Goal: Share content: Share content

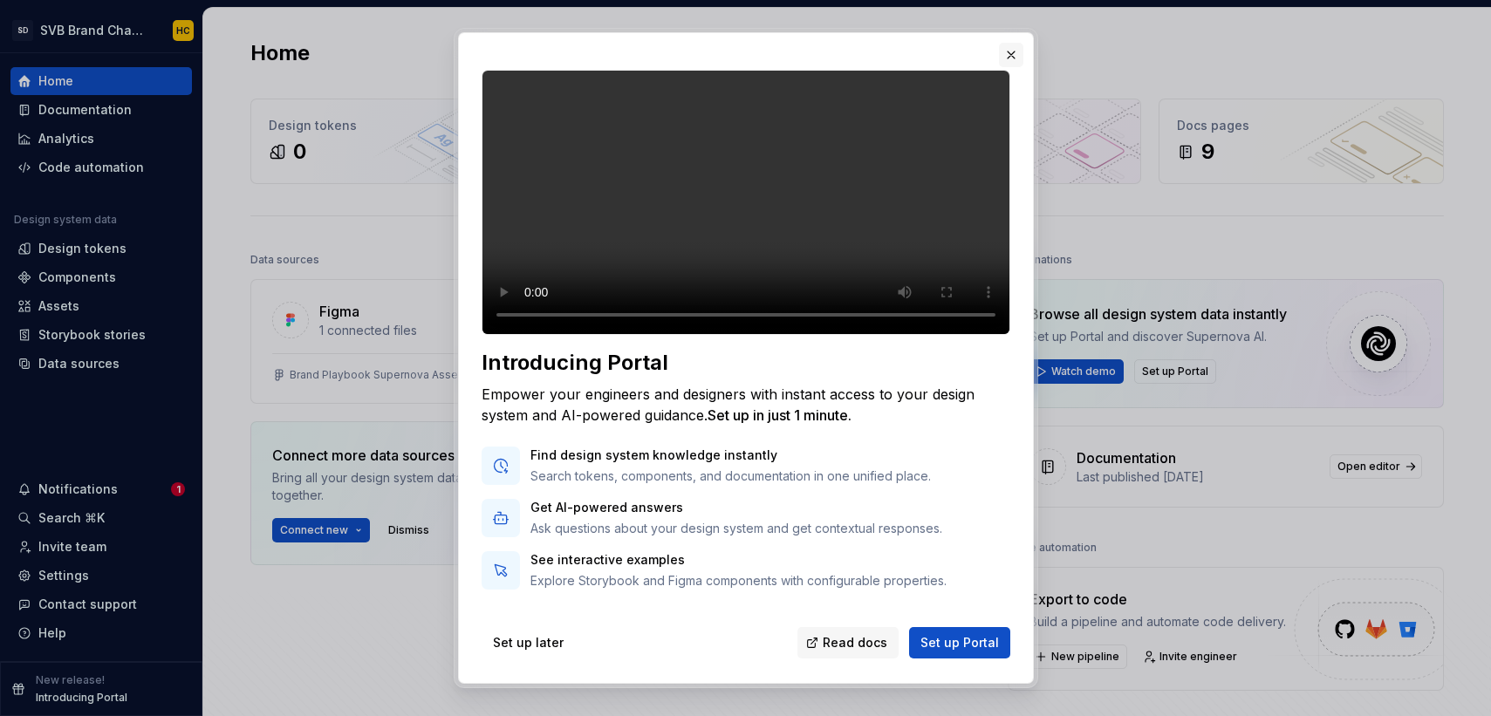
click at [1007, 56] on button "button" at bounding box center [1011, 55] width 24 height 24
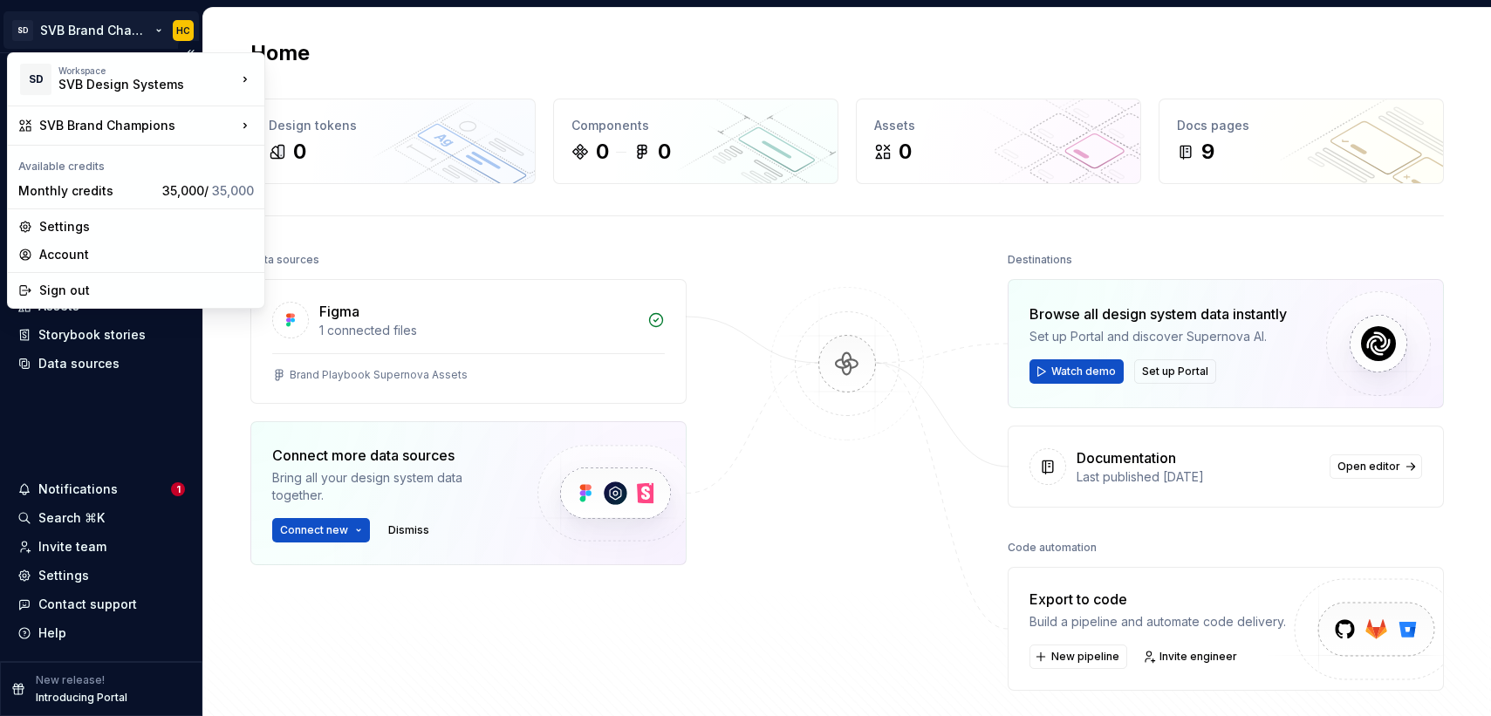
click at [86, 37] on html "SD SVB Brand Champions HC Home Documentation Analytics Code automation Design s…" at bounding box center [745, 358] width 1491 height 716
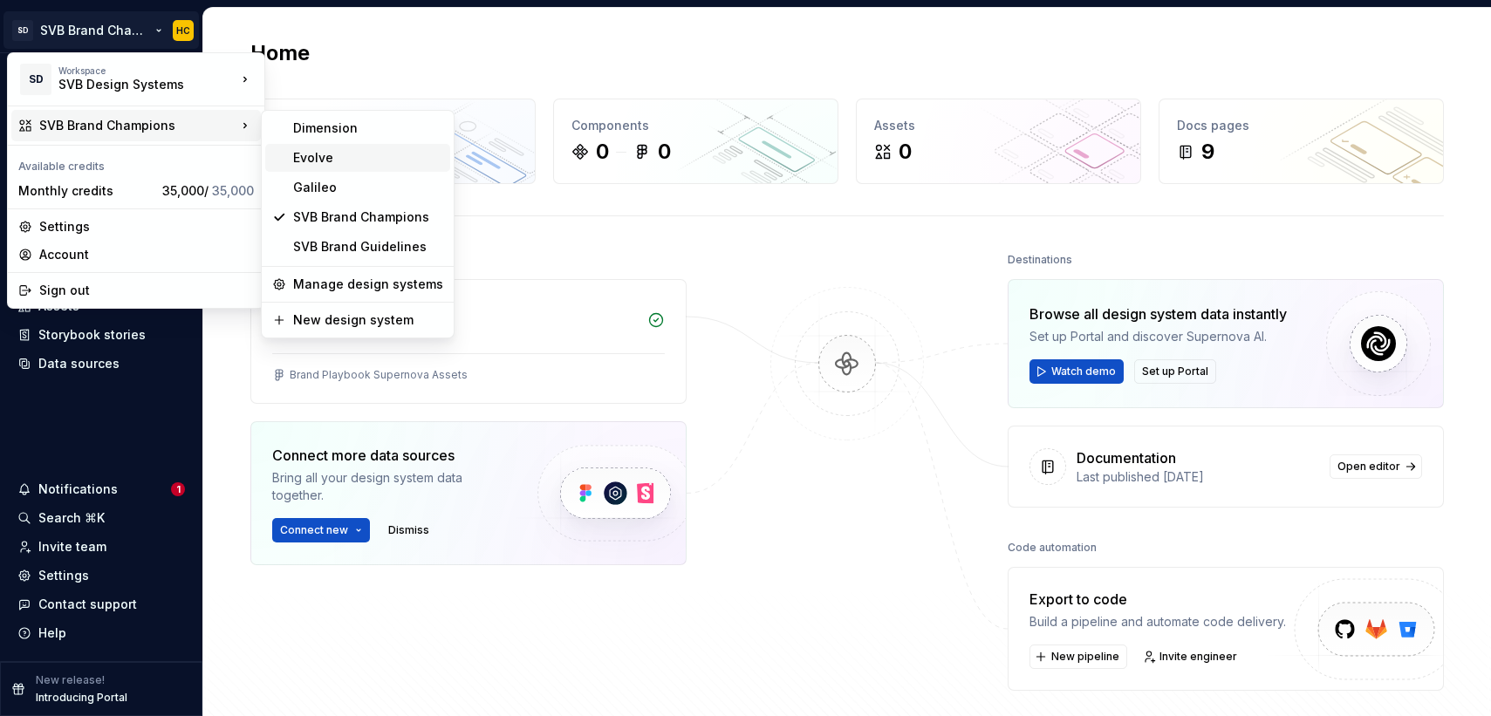
click at [370, 157] on div "Evolve" at bounding box center [368, 157] width 150 height 17
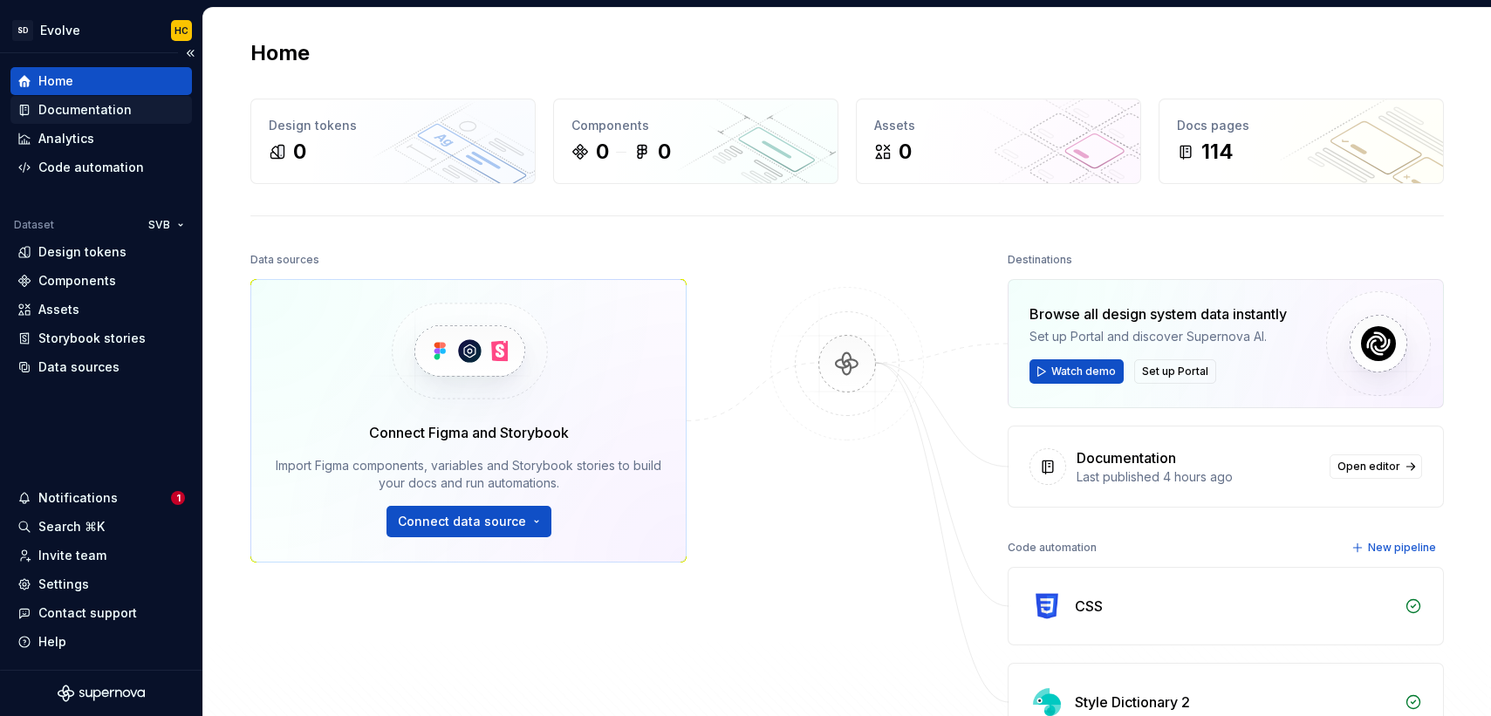
click at [128, 113] on div "Documentation" at bounding box center [100, 109] width 167 height 17
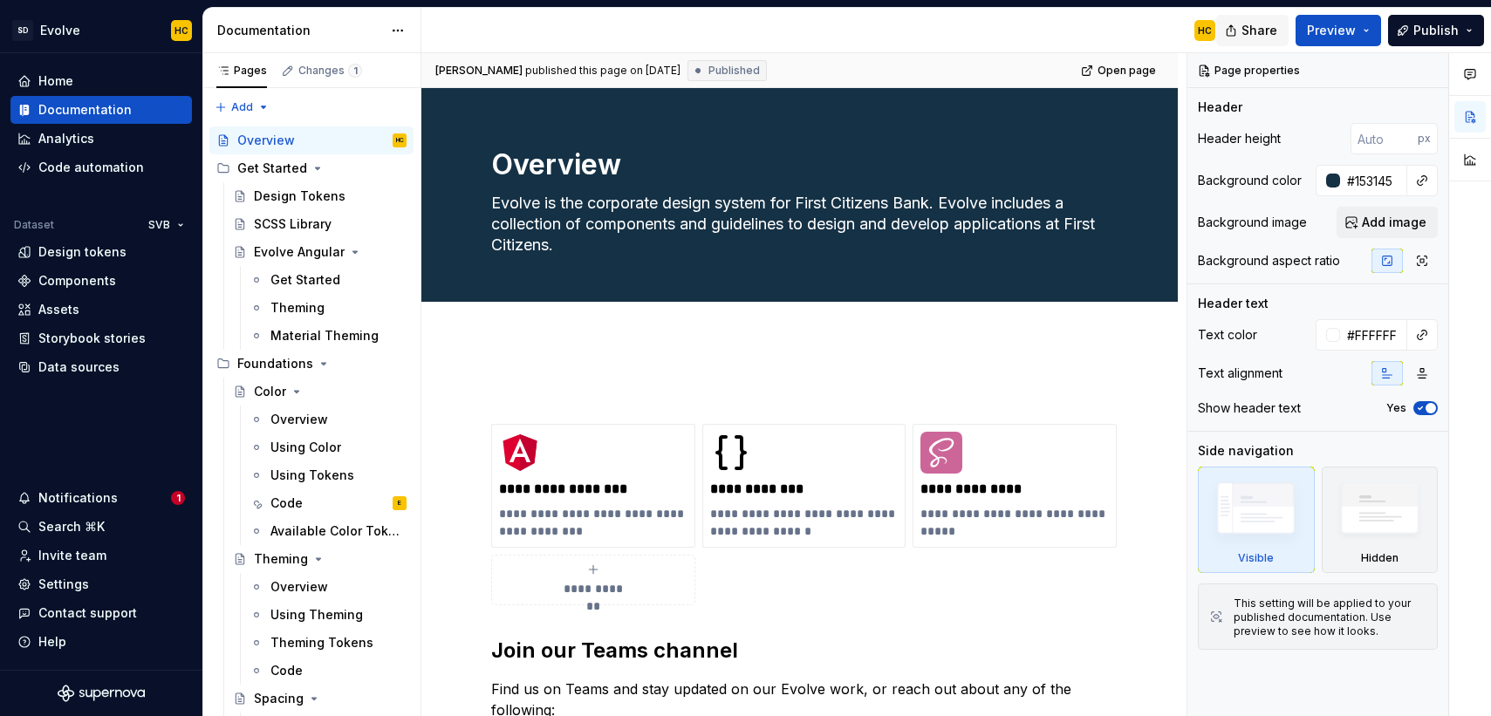
click at [1261, 34] on span "Share" at bounding box center [1259, 30] width 36 height 17
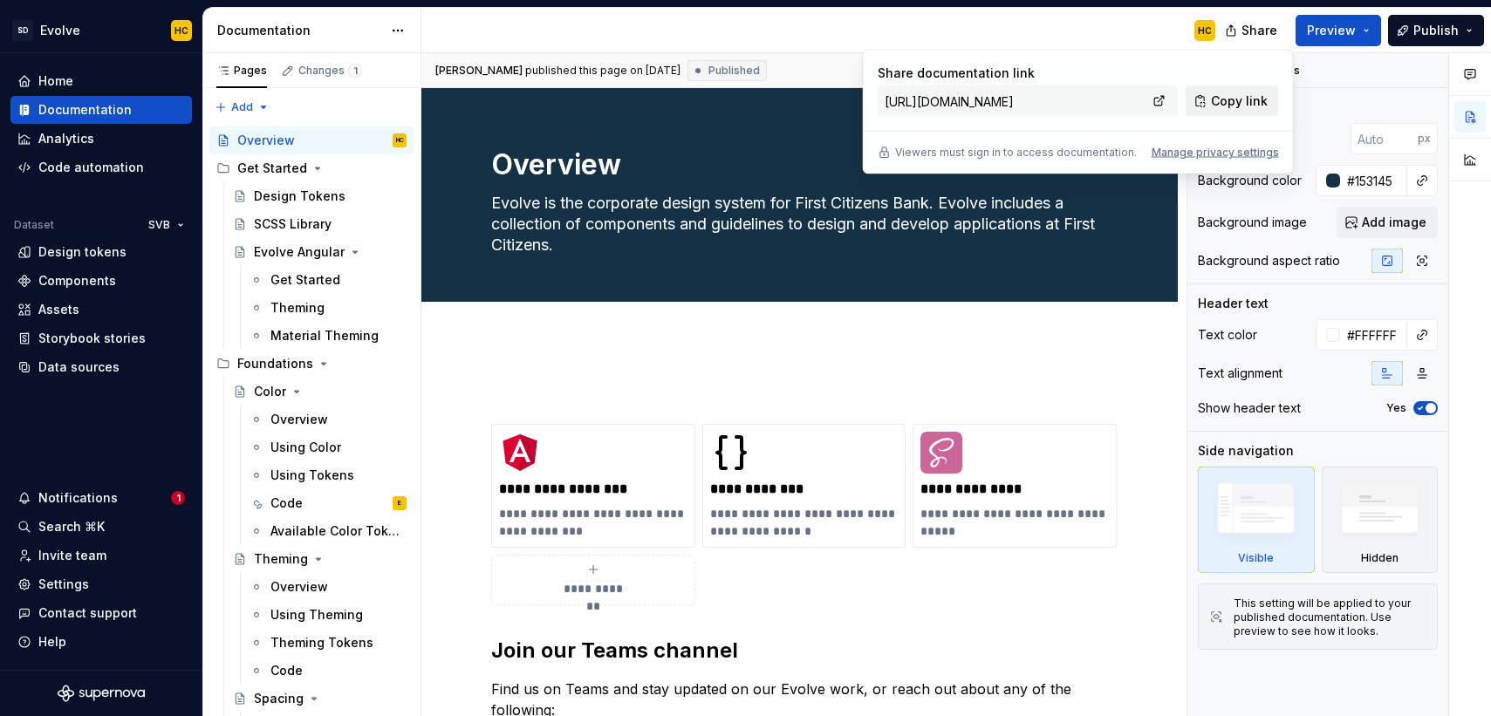
click at [1223, 99] on span "Copy link" at bounding box center [1239, 100] width 57 height 17
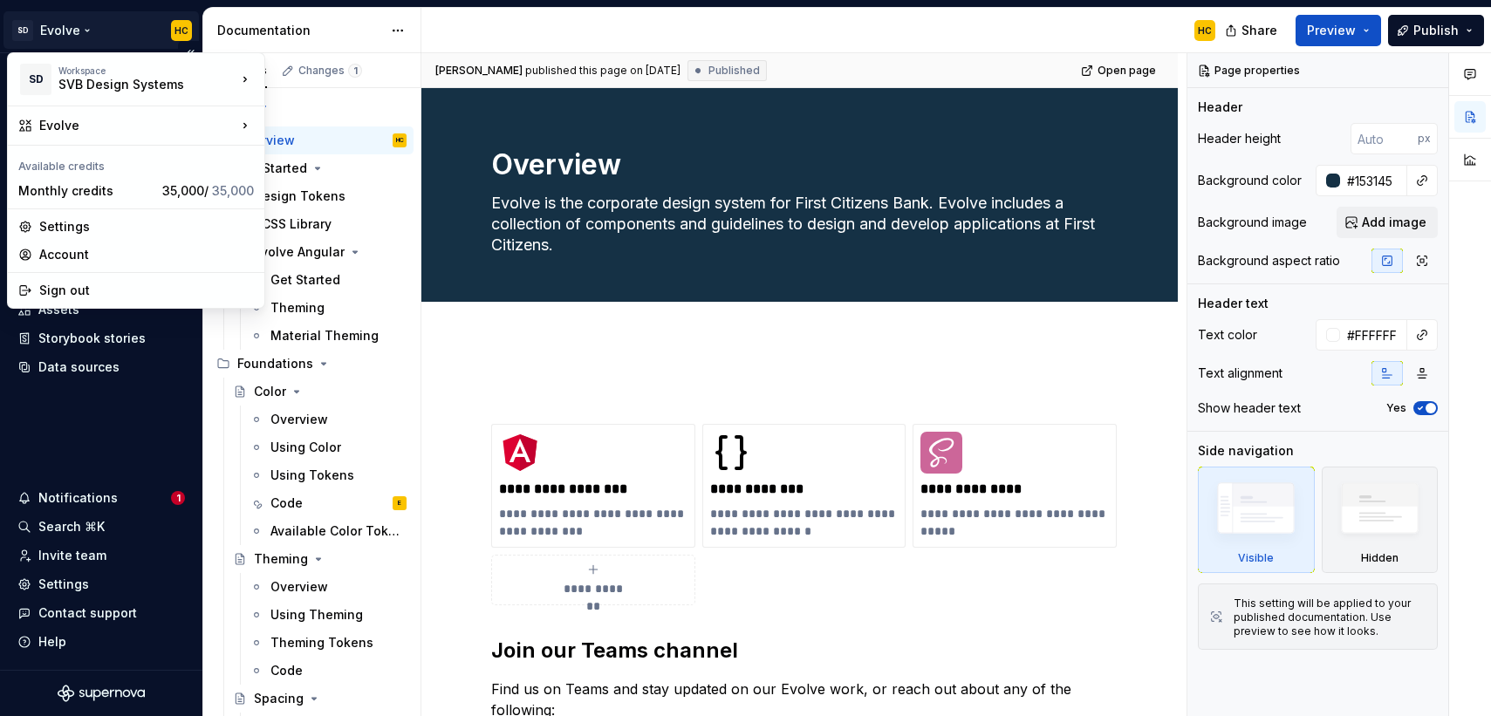
click at [70, 31] on html "SD Evolve HC Home Documentation Analytics Code automation Dataset SVB Design to…" at bounding box center [745, 358] width 1491 height 716
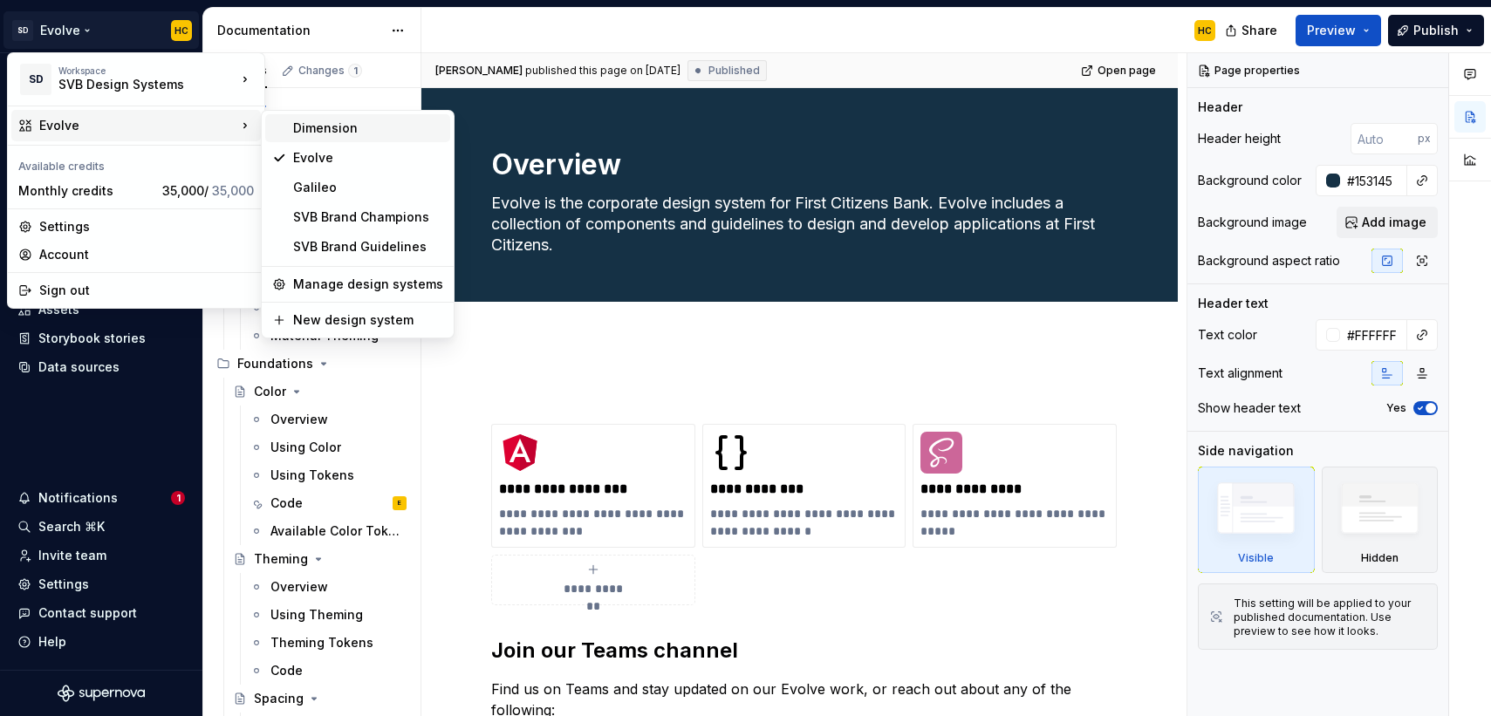
click at [359, 127] on div "Dimension" at bounding box center [368, 127] width 150 height 17
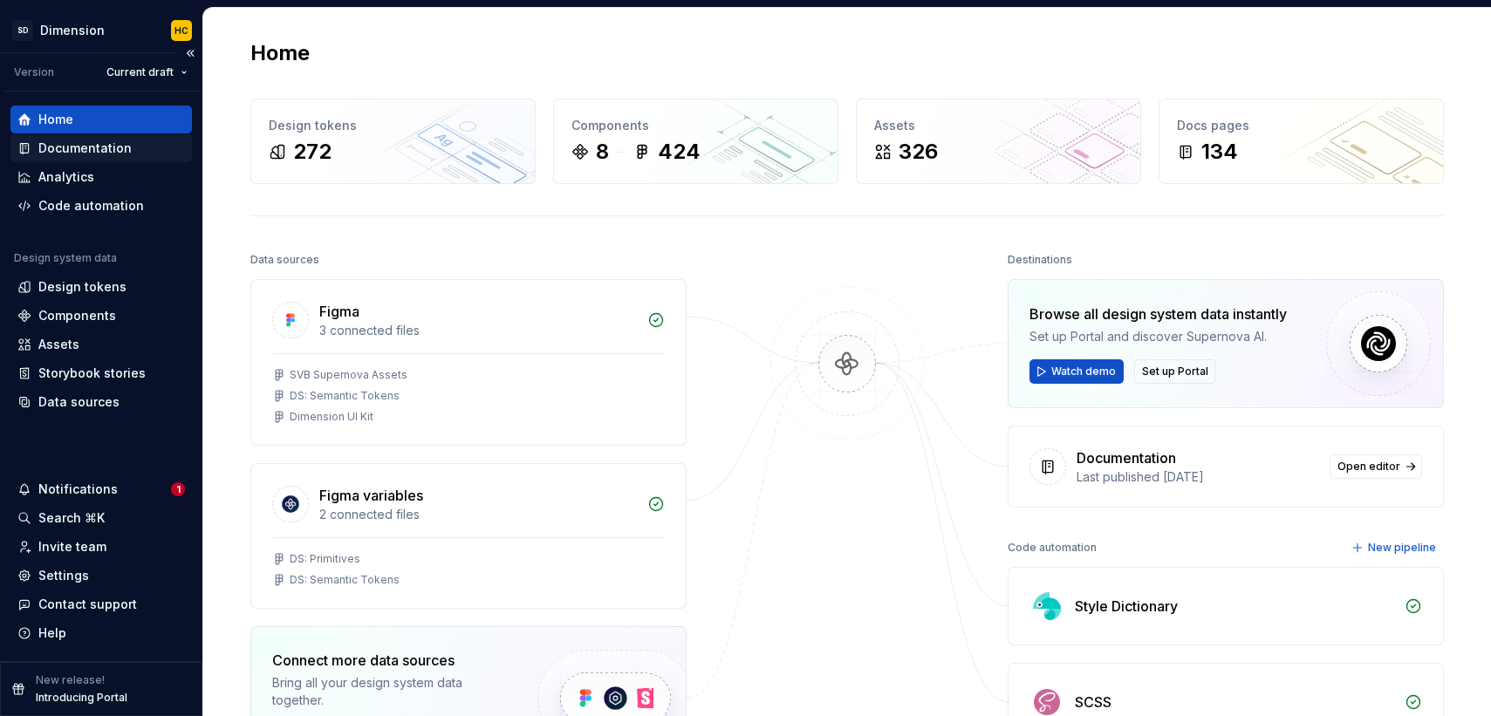
click at [113, 149] on div "Documentation" at bounding box center [84, 148] width 93 height 17
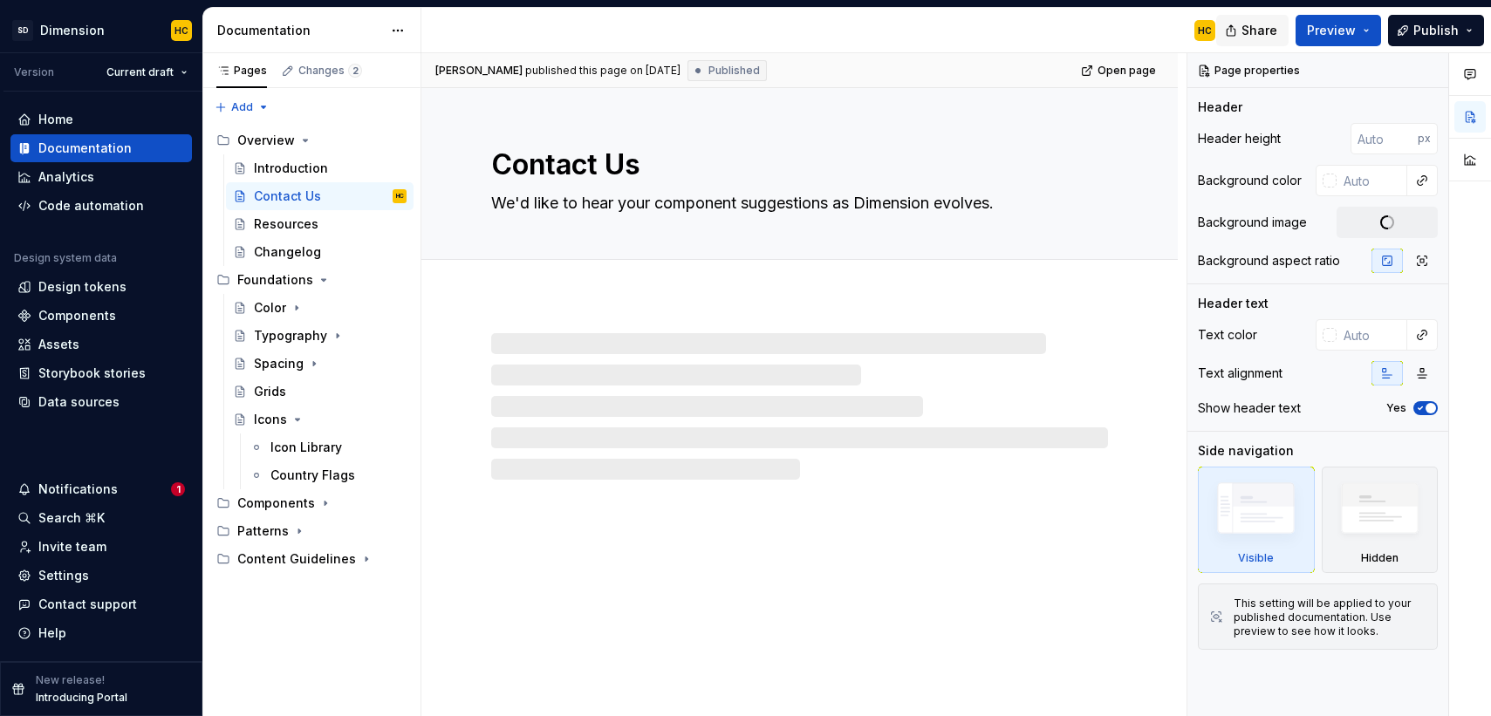
click at [1265, 33] on span "Share" at bounding box center [1259, 30] width 36 height 17
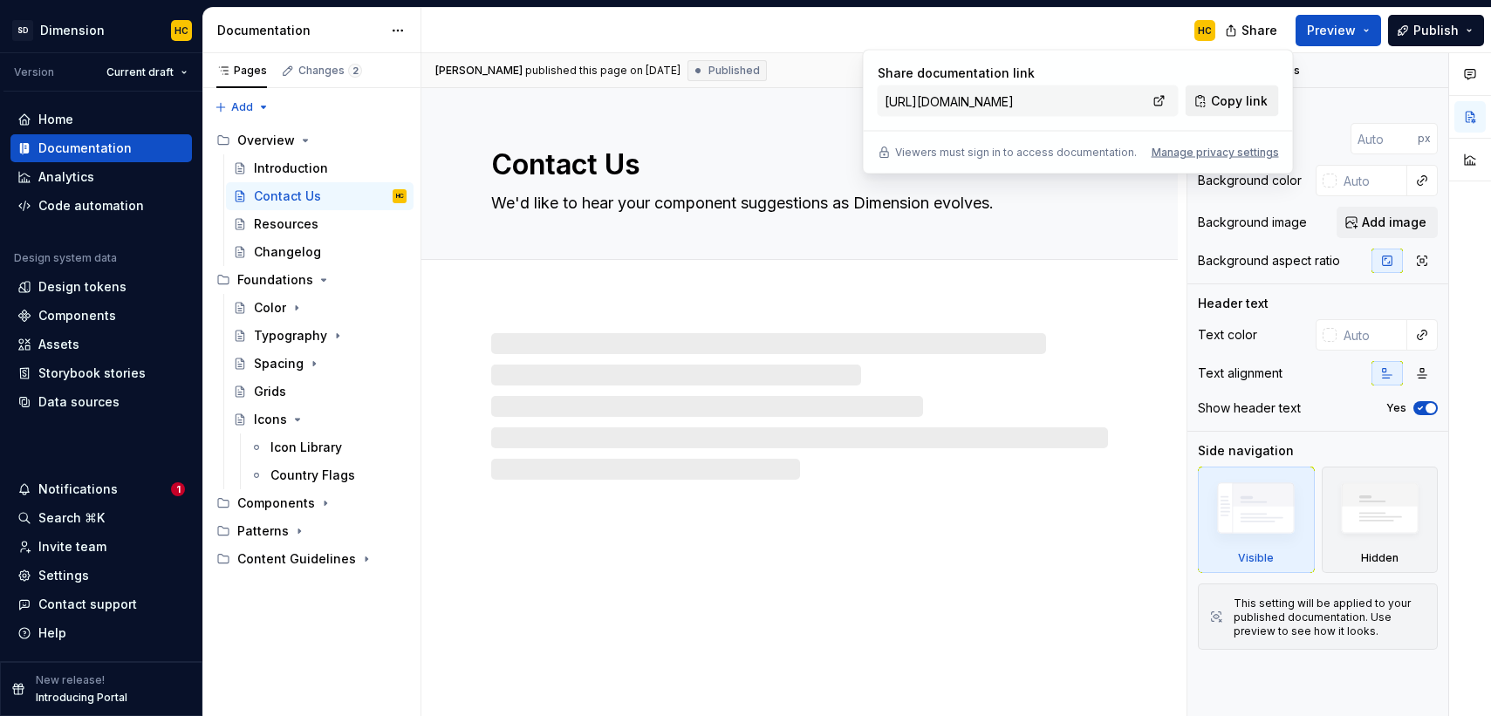
click at [1220, 106] on span "Copy link" at bounding box center [1239, 100] width 57 height 17
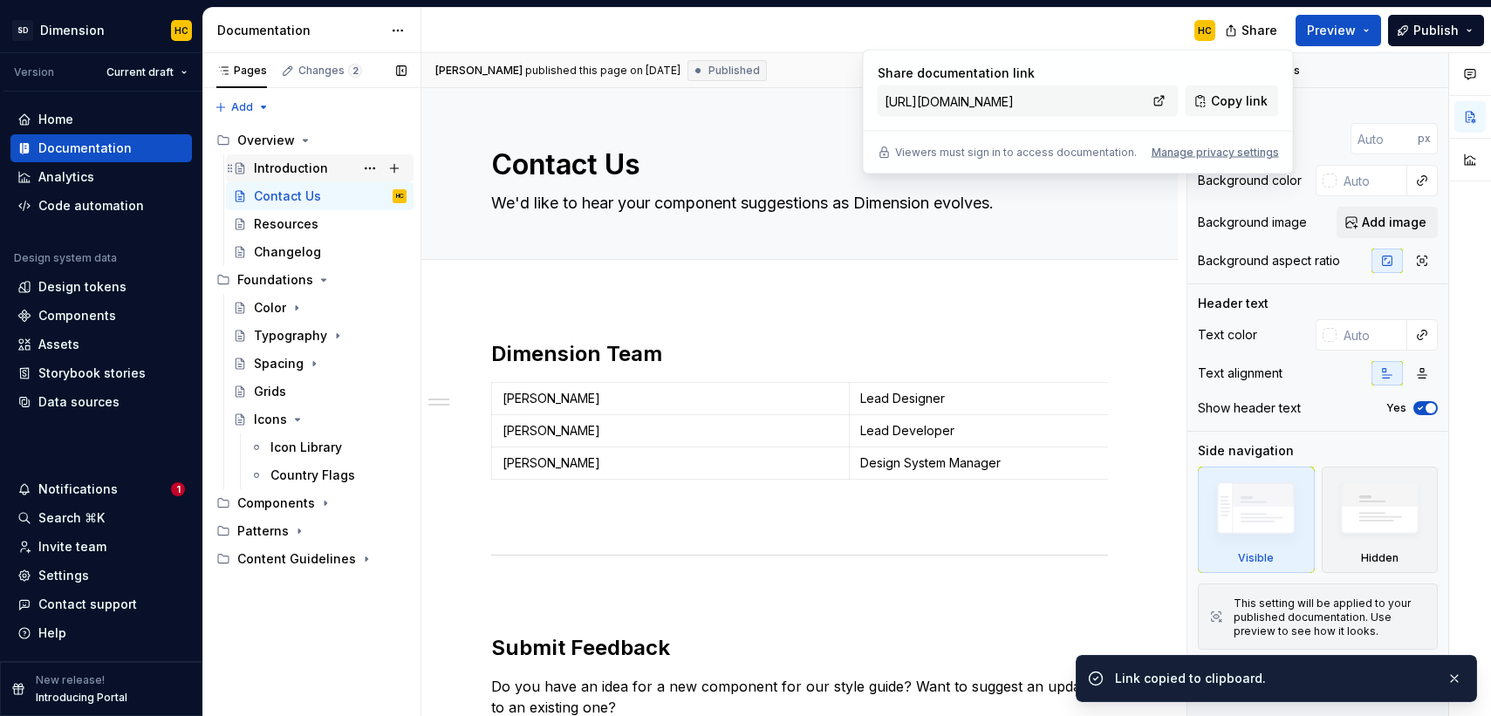
click at [317, 169] on div "Introduction" at bounding box center [291, 168] width 74 height 17
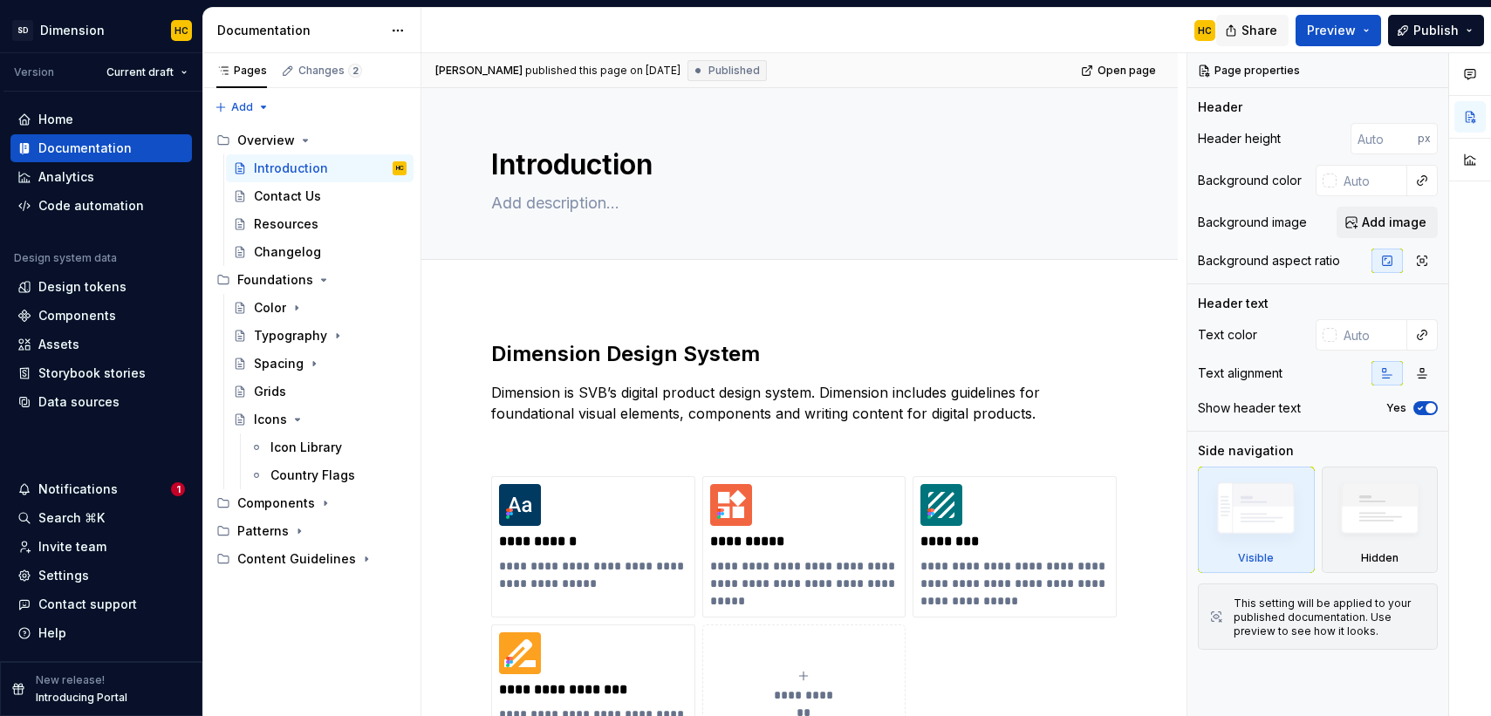
click at [1257, 34] on span "Share" at bounding box center [1259, 30] width 36 height 17
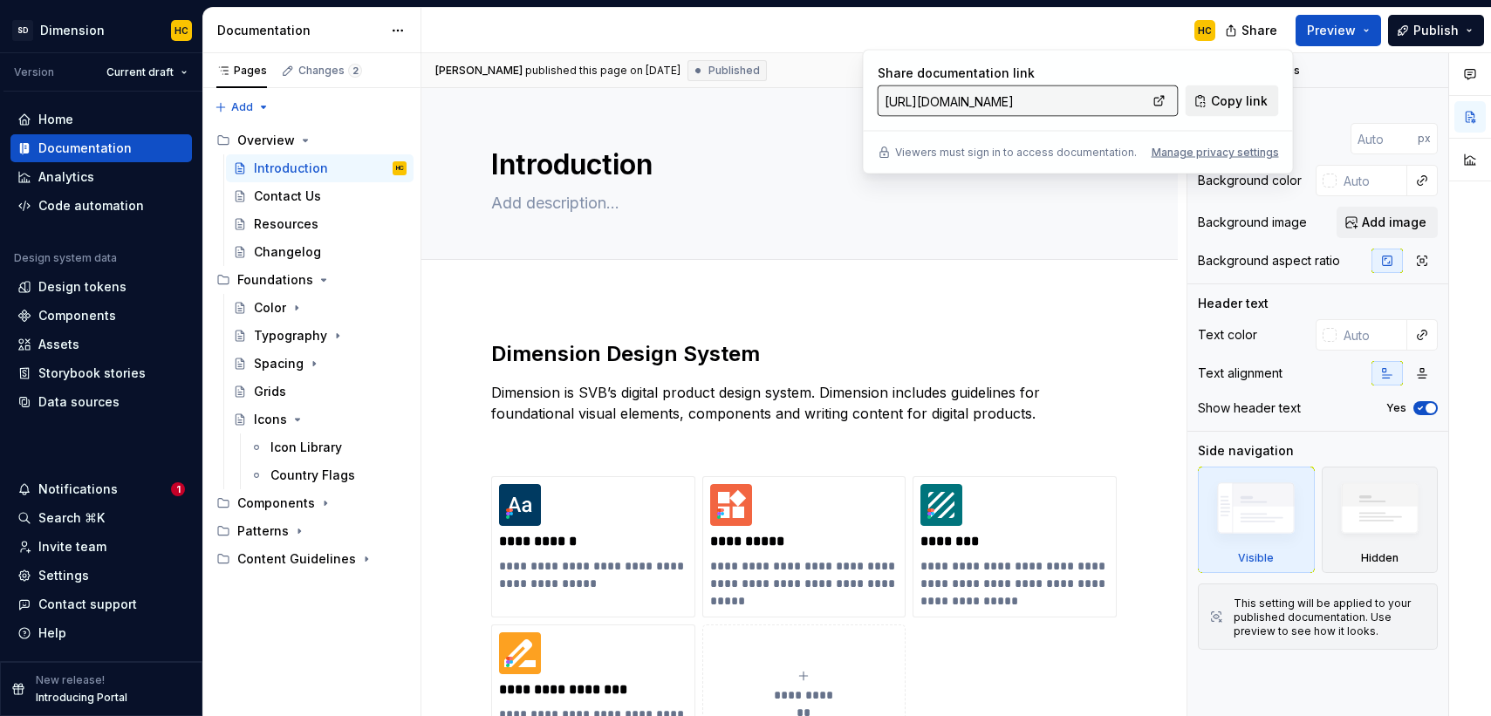
click at [1231, 105] on span "Copy link" at bounding box center [1239, 100] width 57 height 17
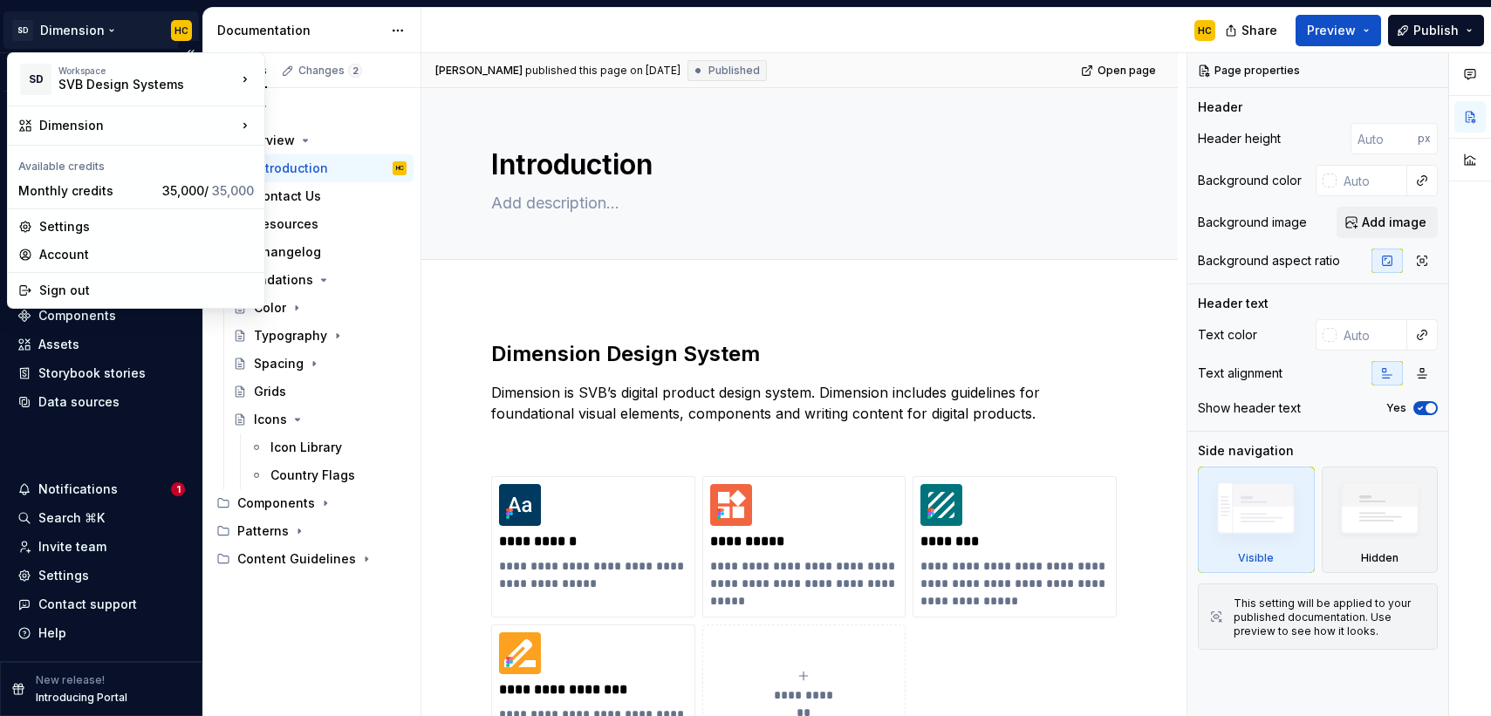
click at [98, 31] on html "SD Dimension HC Version Current draft Home Documentation Analytics Code automat…" at bounding box center [745, 358] width 1491 height 716
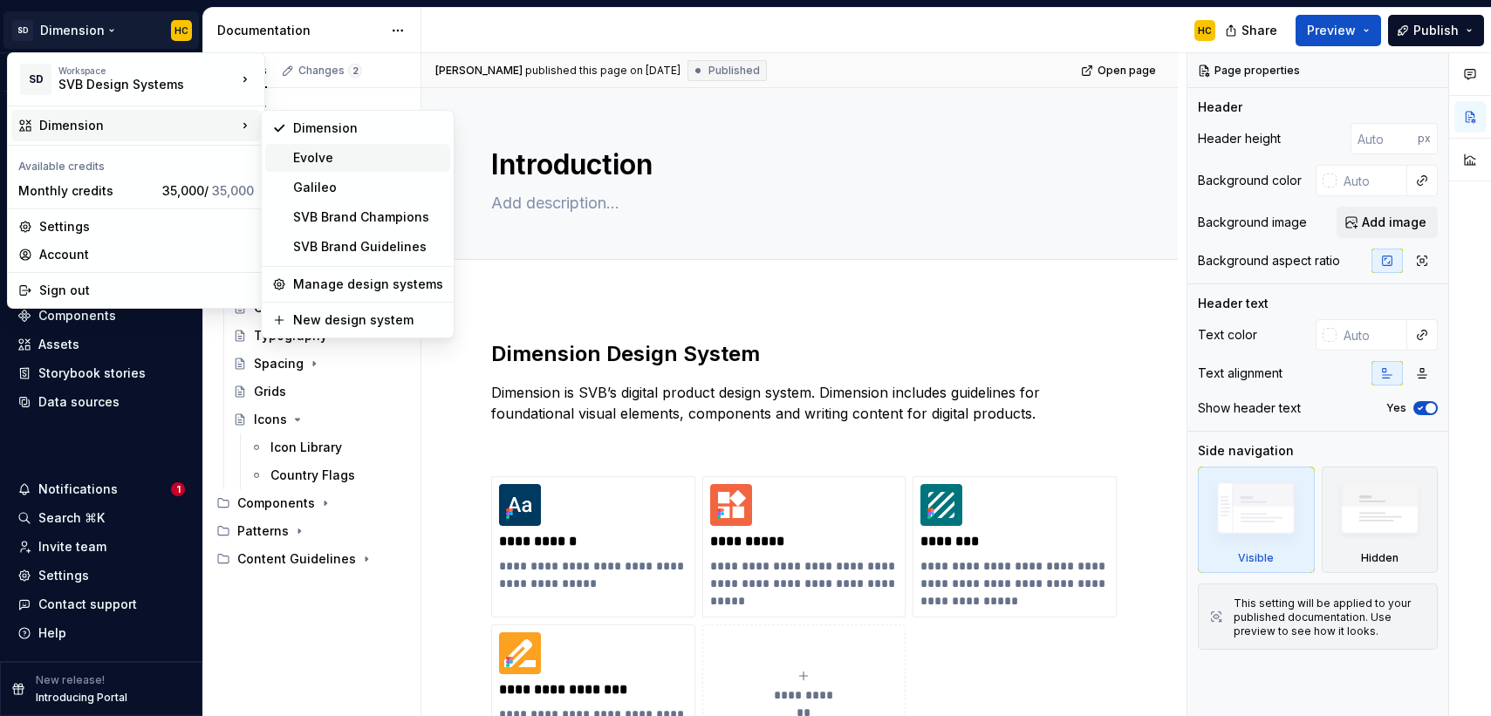
click at [356, 164] on div "Evolve" at bounding box center [368, 157] width 150 height 17
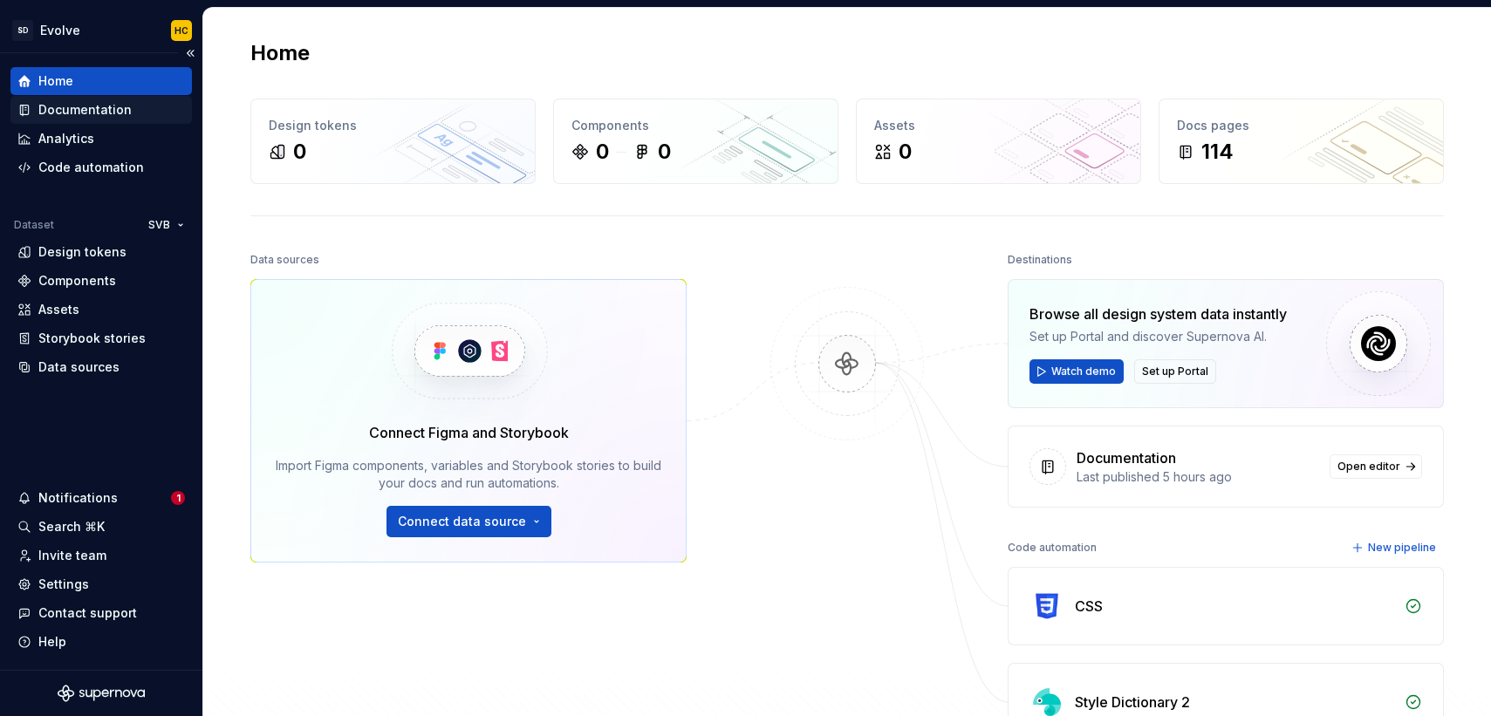
click at [134, 111] on div "Documentation" at bounding box center [100, 109] width 167 height 17
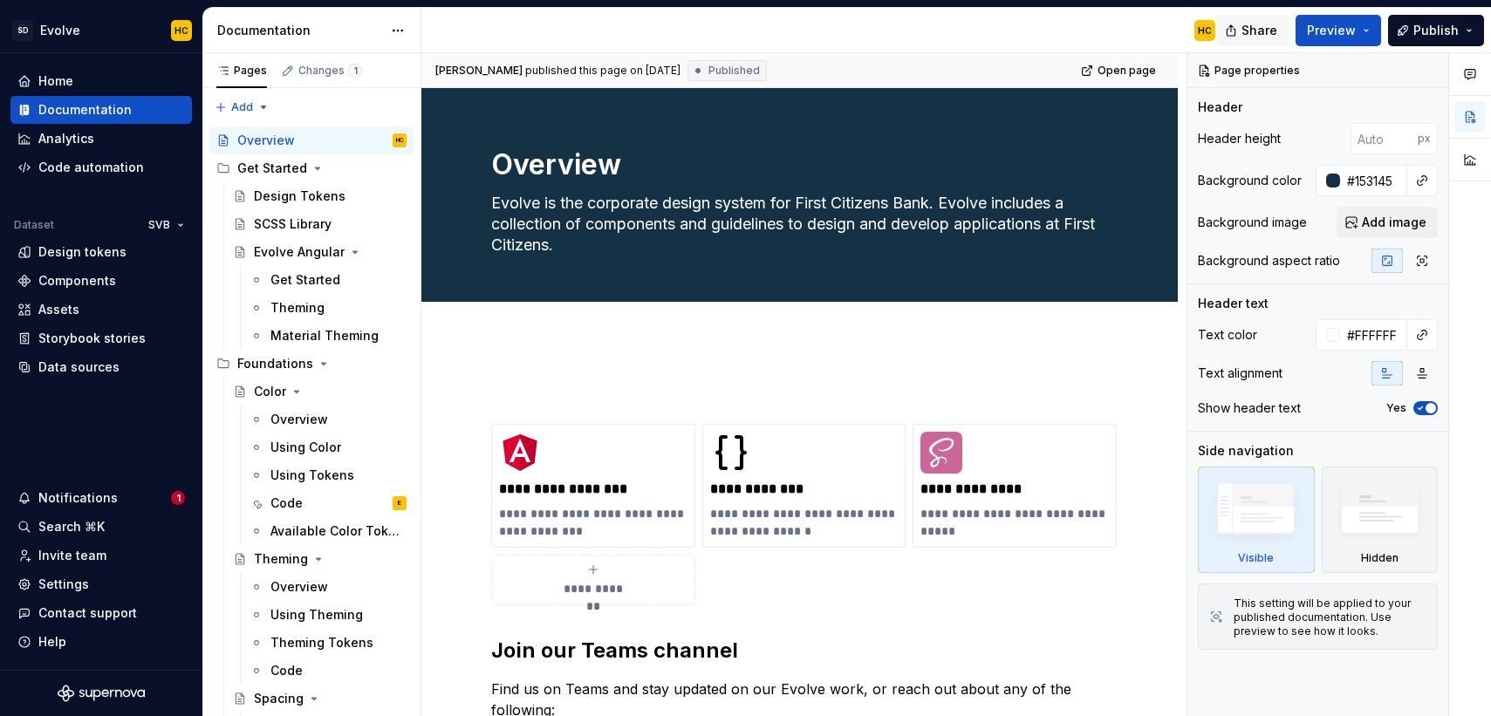
click at [1266, 25] on span "Share" at bounding box center [1259, 30] width 36 height 17
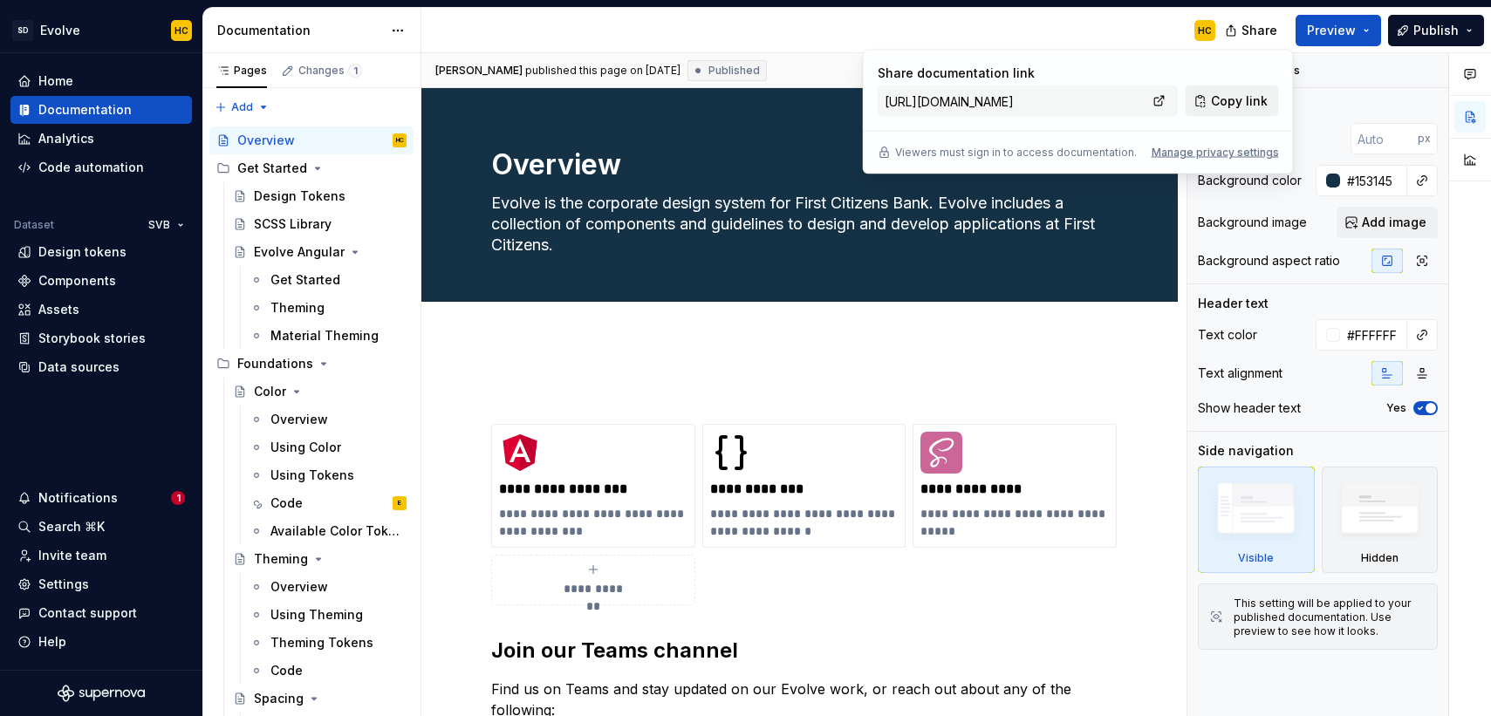
click at [1217, 105] on span "Copy link" at bounding box center [1239, 100] width 57 height 17
click at [63, 32] on html "SD Evolve HC Home Documentation Analytics Code automation Dataset SVB Design to…" at bounding box center [745, 358] width 1491 height 716
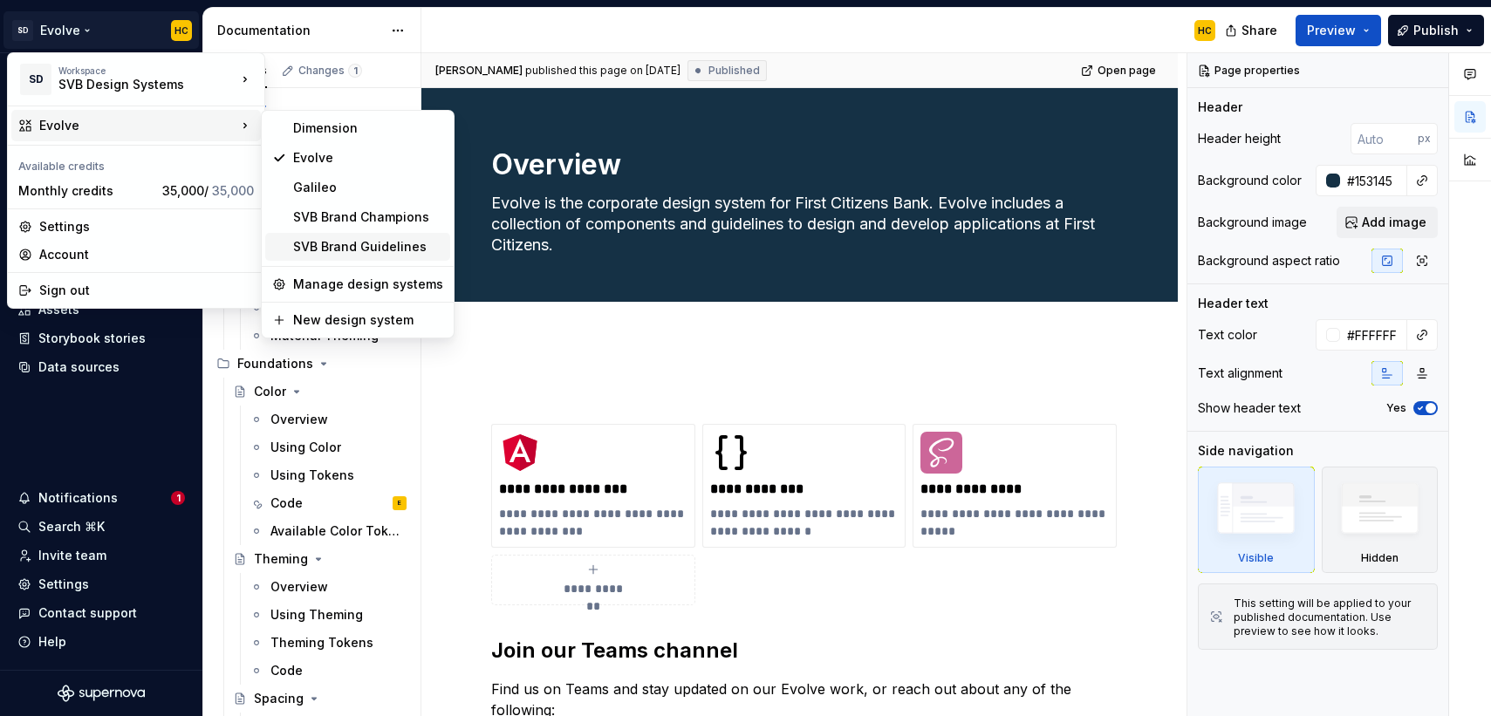
click at [362, 241] on div "SVB Brand Guidelines" at bounding box center [368, 246] width 150 height 17
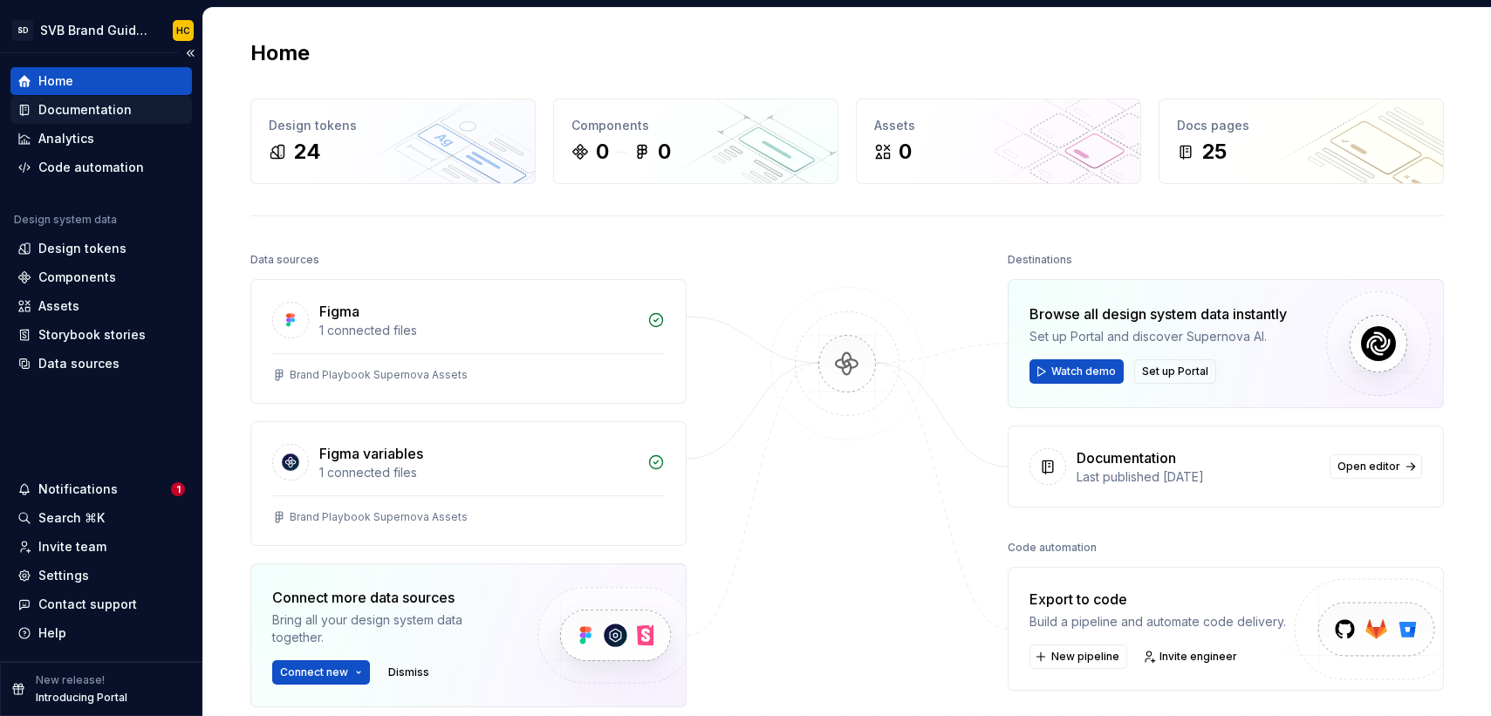
click at [147, 113] on div "Documentation" at bounding box center [100, 109] width 167 height 17
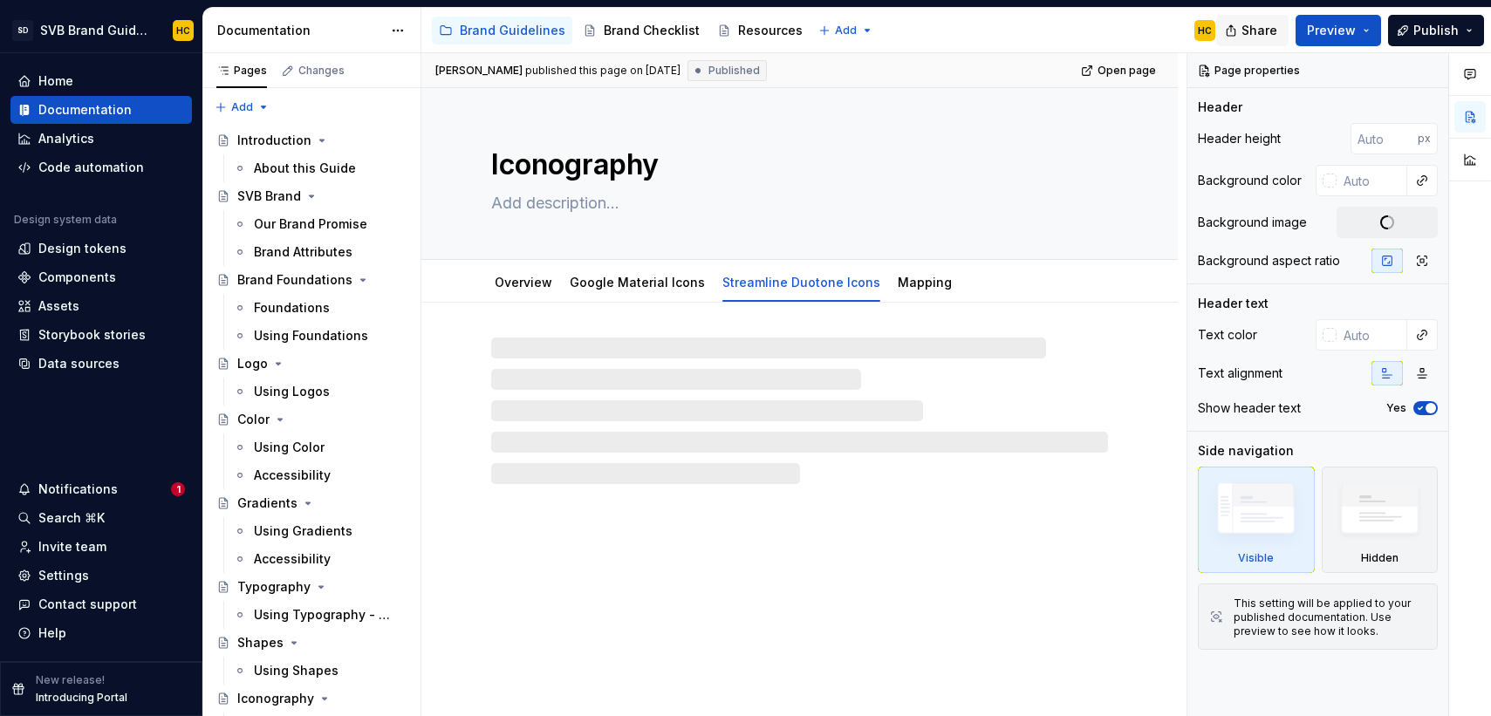
click at [1266, 37] on span "Share" at bounding box center [1259, 30] width 36 height 17
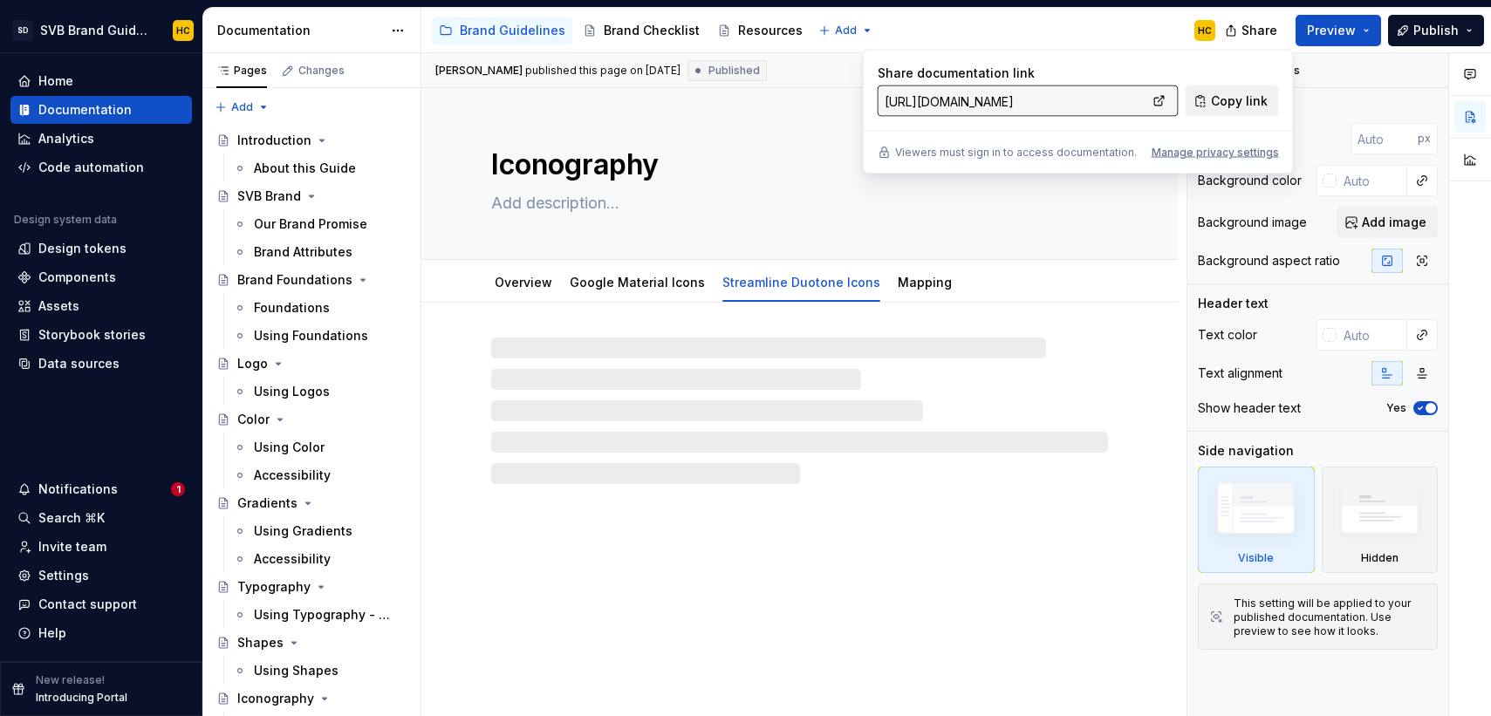
click at [1243, 100] on span "Copy link" at bounding box center [1239, 100] width 57 height 17
type textarea "*"
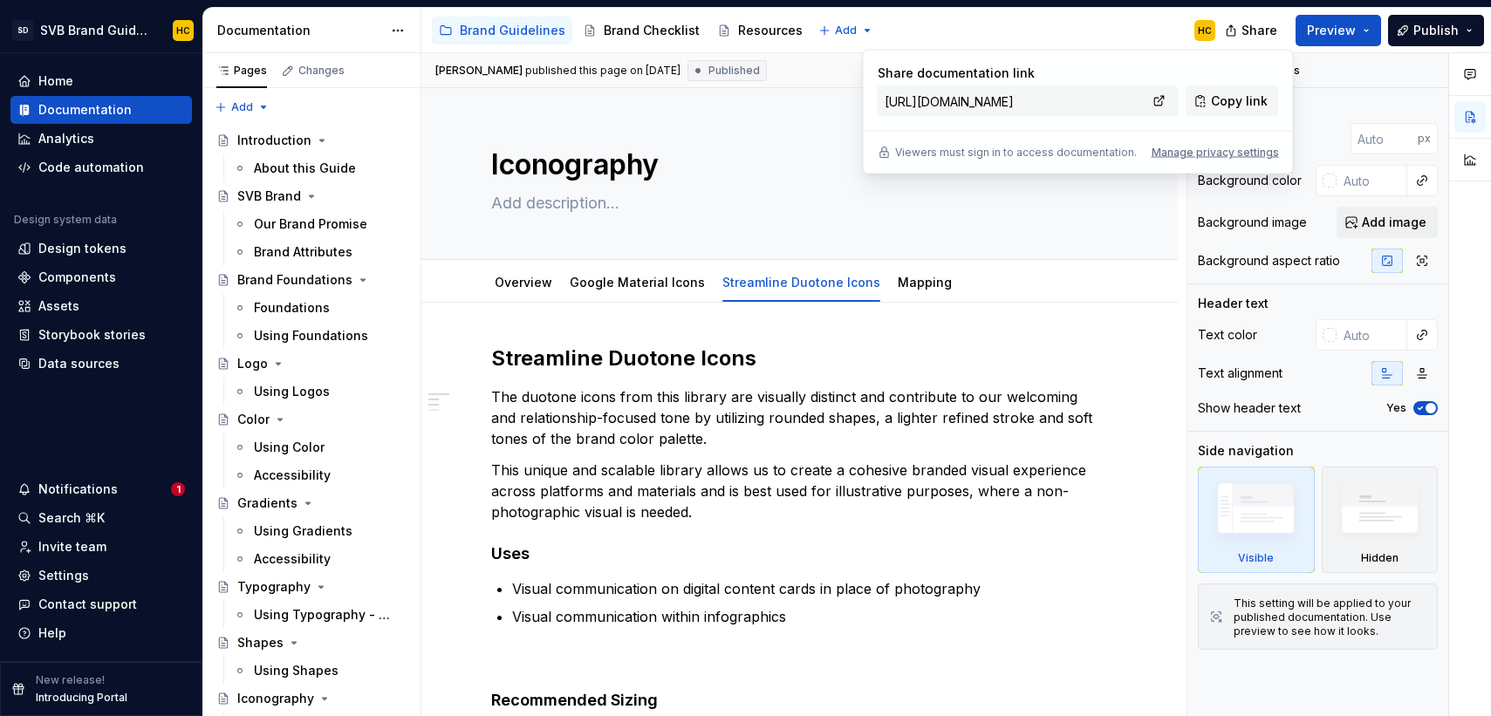
type textarea "*"
